Goal: Task Accomplishment & Management: Complete application form

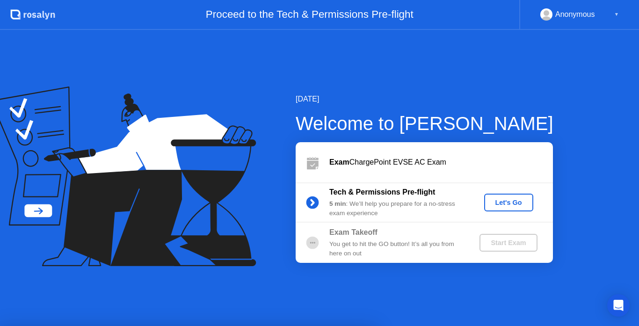
click at [514, 200] on div "Let's Go" at bounding box center [509, 202] width 42 height 7
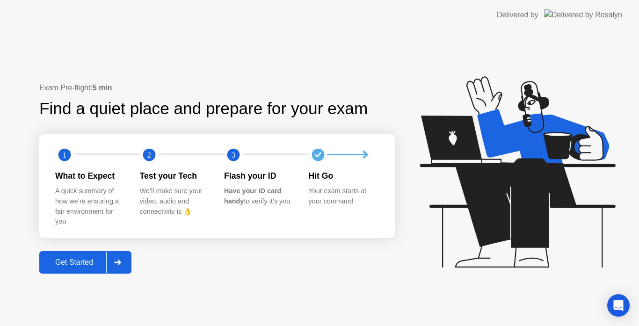
click at [68, 265] on div "Get Started" at bounding box center [74, 262] width 64 height 8
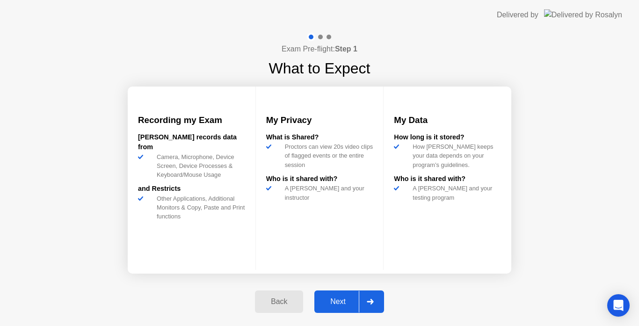
click at [342, 299] on div "Next" at bounding box center [338, 302] width 42 height 8
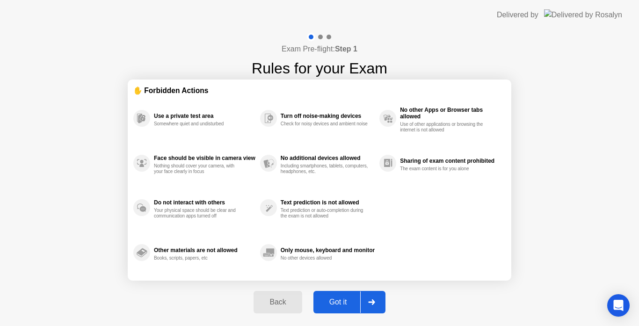
click at [344, 299] on div "Got it" at bounding box center [338, 302] width 44 height 8
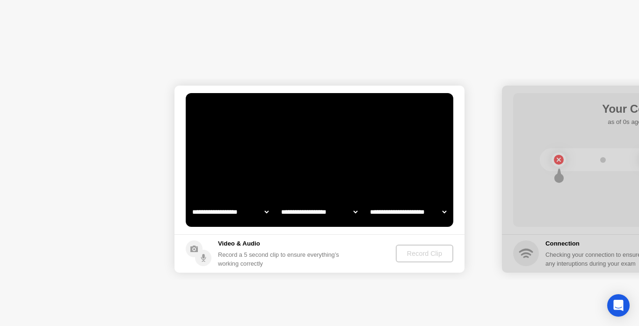
select select "**********"
select select "*******"
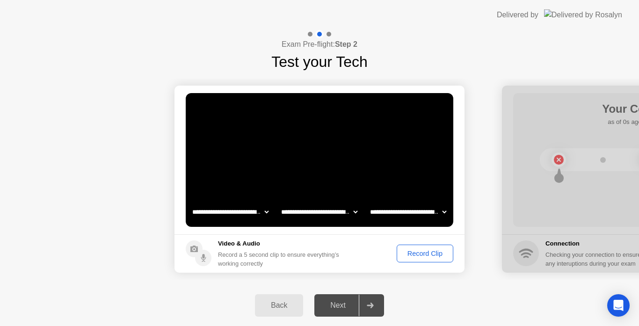
click at [343, 303] on div "Next" at bounding box center [338, 305] width 42 height 8
click at [425, 253] on div "Record Clip" at bounding box center [425, 253] width 50 height 7
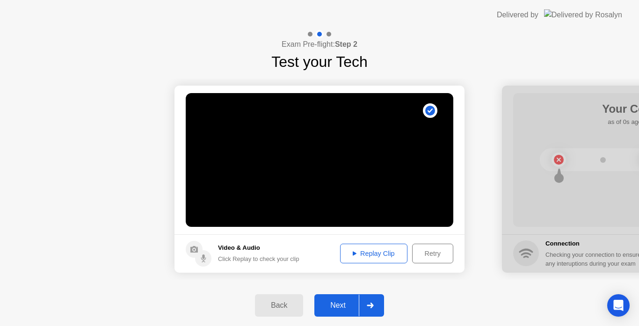
click at [338, 306] on div "Next" at bounding box center [338, 305] width 42 height 8
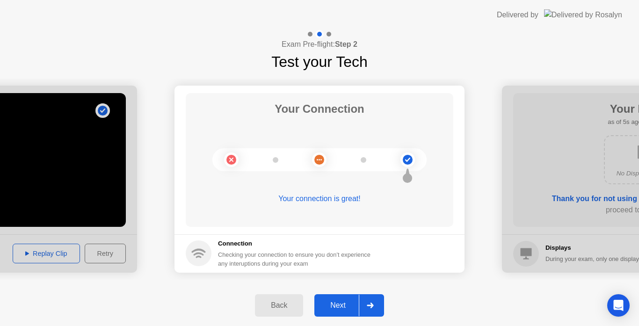
click at [340, 306] on div "Next" at bounding box center [338, 305] width 42 height 8
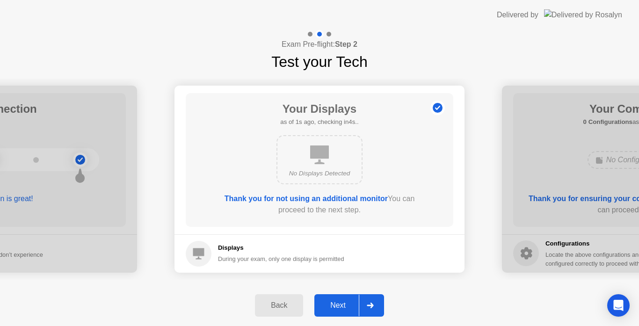
click at [351, 309] on div "Next" at bounding box center [338, 305] width 42 height 8
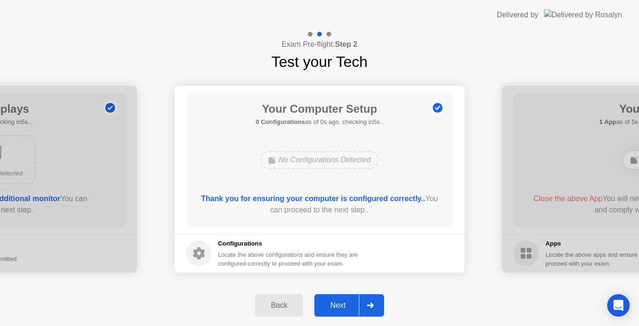
click at [351, 309] on div "Next" at bounding box center [338, 305] width 42 height 8
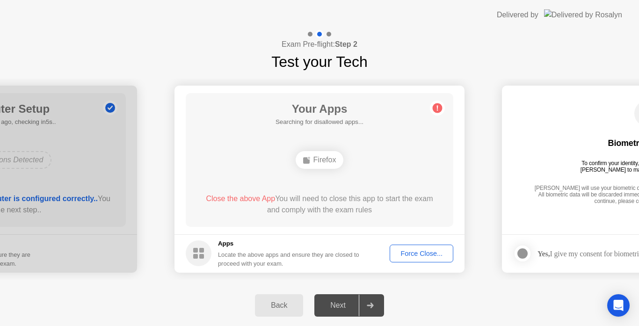
click at [416, 243] on footer "Apps Locate the above apps and ensure they are closed to proceed with your exam…" at bounding box center [320, 253] width 290 height 38
click at [416, 250] on div "Force Close..." at bounding box center [421, 253] width 57 height 7
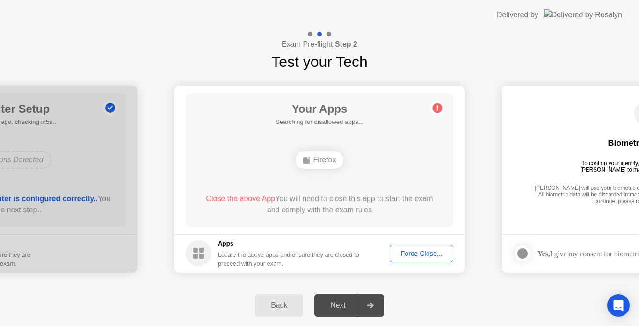
click at [419, 250] on div "Force Close..." at bounding box center [421, 253] width 57 height 7
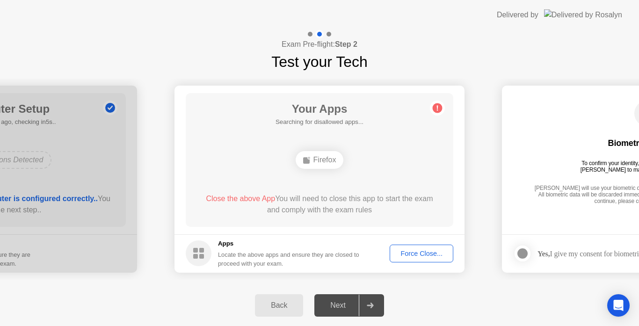
click at [426, 254] on div "Force Close..." at bounding box center [421, 253] width 57 height 7
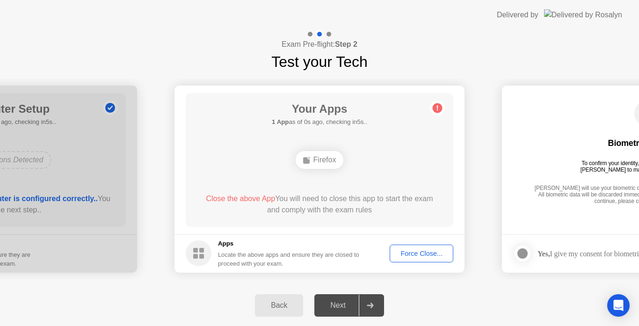
click at [531, 208] on div "Biometrics Consent To confirm your identity, your testing program requires [PER…" at bounding box center [647, 153] width 268 height 120
click at [431, 250] on div "Force Close..." at bounding box center [421, 253] width 57 height 7
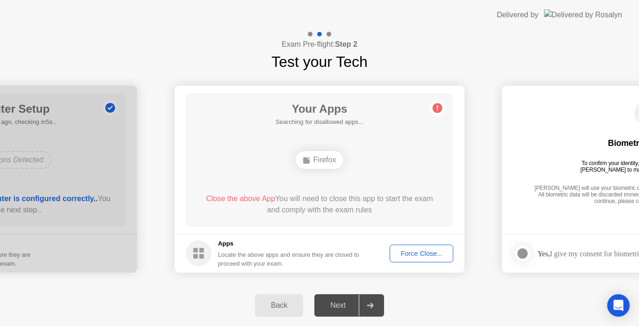
click at [437, 103] on icon at bounding box center [437, 108] width 15 height 15
click at [437, 103] on circle at bounding box center [438, 108] width 10 height 10
click at [438, 103] on circle at bounding box center [438, 108] width 10 height 10
click at [240, 257] on div "Locate the above apps and ensure they are closed to proceed with your exam." at bounding box center [289, 259] width 142 height 18
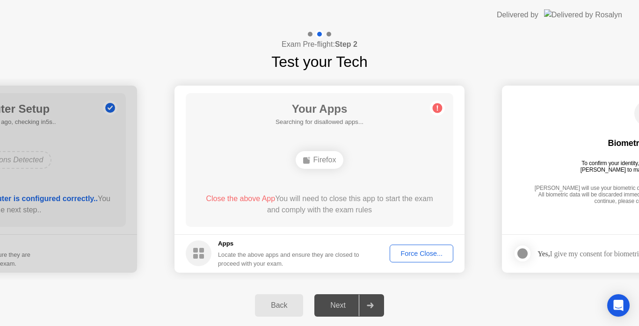
click at [241, 256] on div "Locate the above apps and ensure they are closed to proceed with your exam." at bounding box center [289, 259] width 142 height 18
click at [243, 254] on div "Locate the above apps and ensure they are closed to proceed with your exam." at bounding box center [289, 259] width 142 height 18
click at [332, 160] on div "Firefox" at bounding box center [320, 160] width 48 height 18
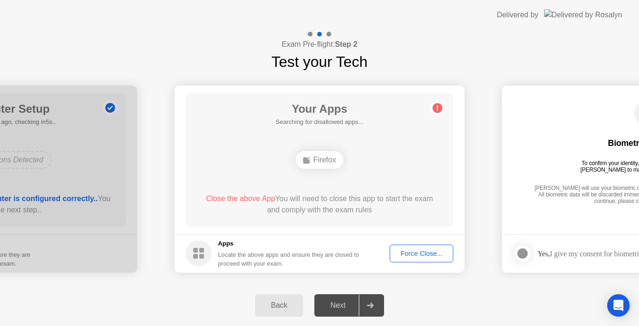
click at [332, 160] on div "Firefox" at bounding box center [320, 160] width 48 height 18
click at [415, 250] on div "Force Close..." at bounding box center [421, 253] width 57 height 7
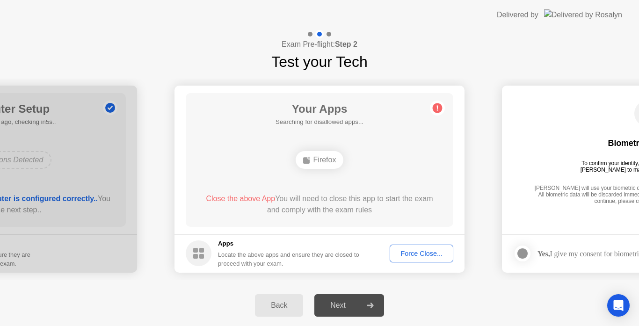
click at [414, 253] on div "Force Close..." at bounding box center [421, 253] width 57 height 7
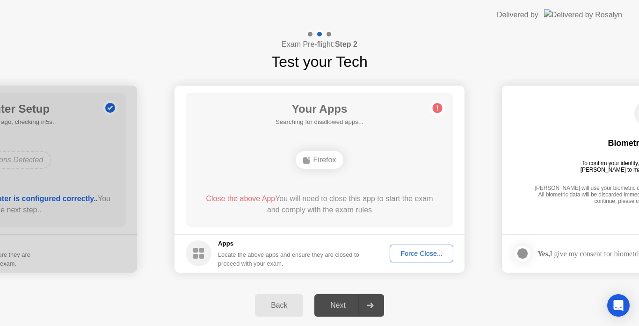
click at [412, 250] on div "Force Close..." at bounding box center [421, 253] width 57 height 7
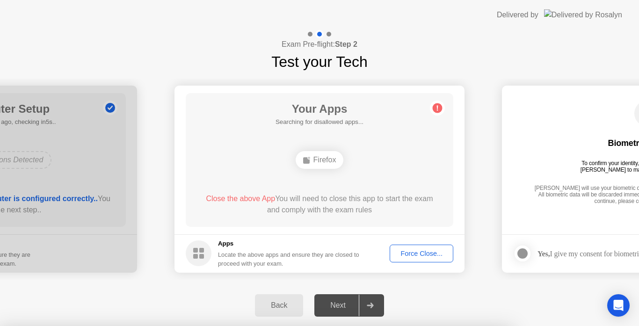
drag, startPoint x: 335, startPoint y: 212, endPoint x: 330, endPoint y: 213, distance: 5.2
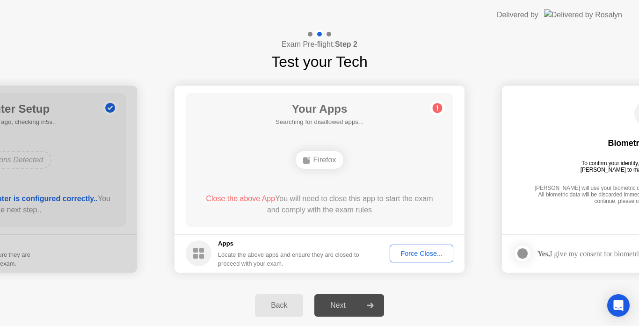
click at [415, 254] on div "Force Close..." at bounding box center [421, 253] width 57 height 7
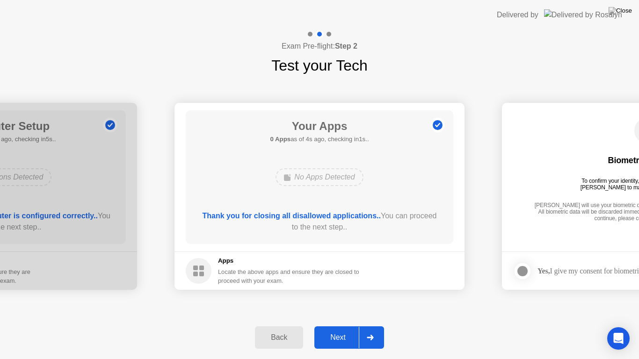
click at [339, 326] on div "Next" at bounding box center [338, 338] width 42 height 8
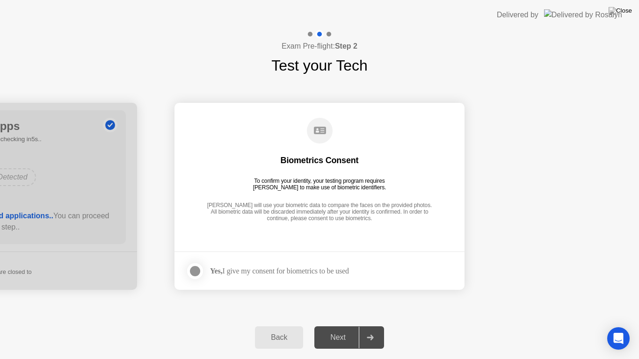
click at [198, 266] on div at bounding box center [194, 271] width 11 height 11
click at [346, 326] on div "Next" at bounding box center [338, 338] width 42 height 8
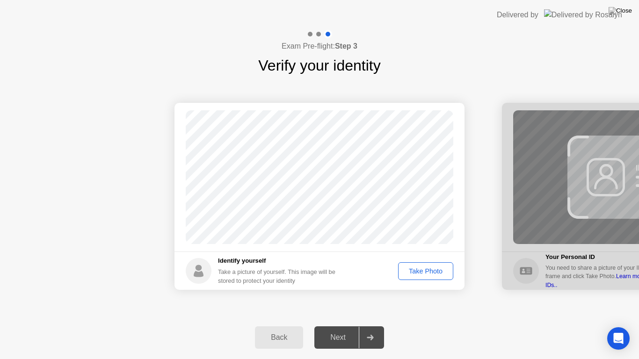
click at [433, 269] on div "Take Photo" at bounding box center [425, 271] width 49 height 7
click at [334, 326] on div "Next" at bounding box center [338, 338] width 42 height 8
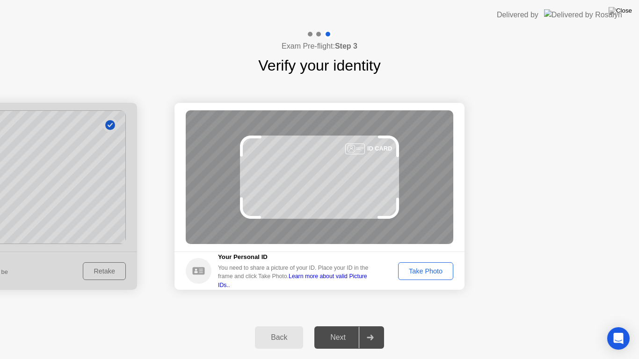
click at [428, 270] on div "Take Photo" at bounding box center [425, 271] width 49 height 7
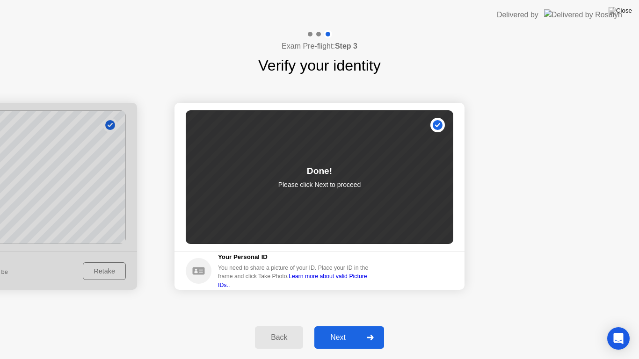
click at [335, 326] on div "Next" at bounding box center [338, 338] width 42 height 8
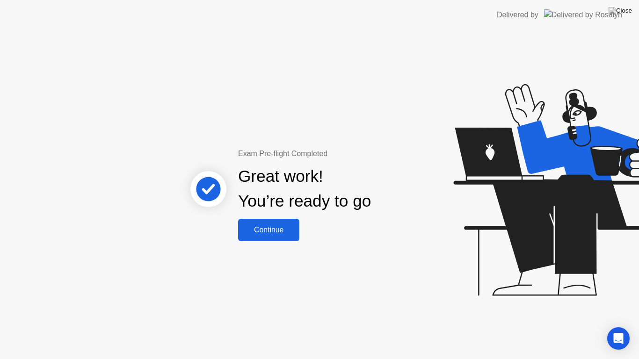
click at [276, 226] on div "Continue" at bounding box center [269, 230] width 56 height 8
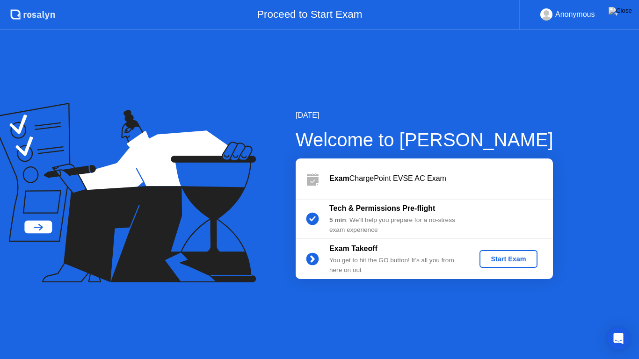
click at [504, 260] on div "Start Exam" at bounding box center [508, 258] width 50 height 7
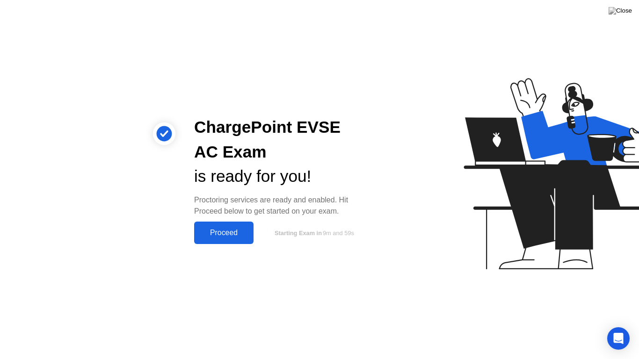
click at [240, 235] on div "Proceed" at bounding box center [224, 233] width 54 height 8
